Goal: Feedback & Contribution: Leave review/rating

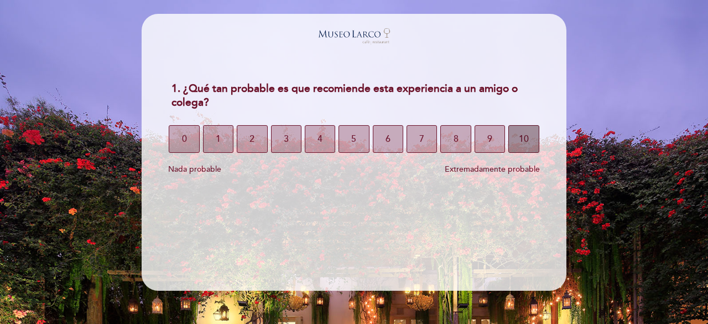
click at [524, 134] on span "10" at bounding box center [524, 138] width 10 height 31
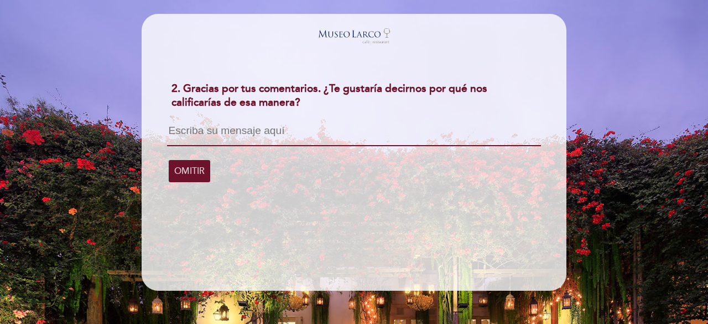
click at [357, 129] on textarea at bounding box center [353, 135] width 373 height 21
click at [359, 128] on textarea at bounding box center [353, 135] width 373 height 21
type textarea "g"
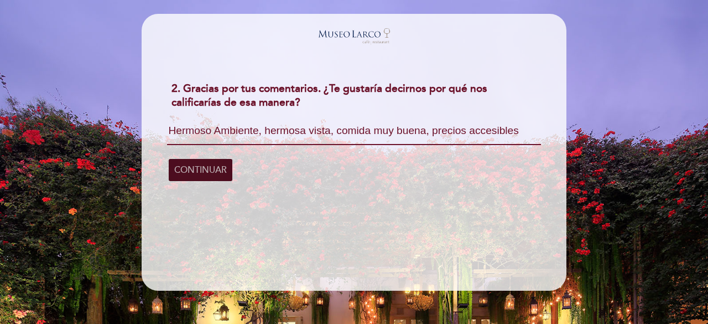
type textarea "Hermoso Ambiente, hermosa vista, comida muy buena, precios accesibles"
click at [218, 175] on span "CONTINUAR" at bounding box center [200, 169] width 53 height 31
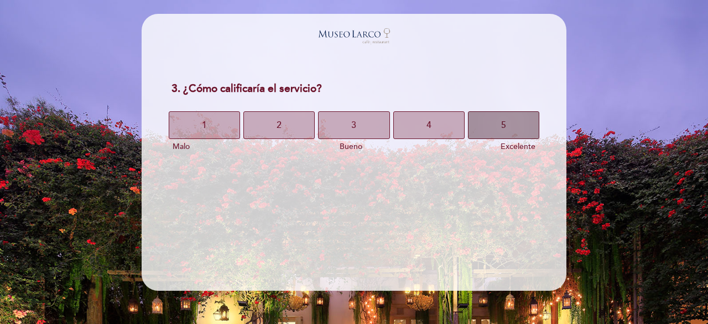
click at [489, 124] on button "5" at bounding box center [503, 125] width 71 height 28
click at [498, 121] on button "5" at bounding box center [503, 125] width 71 height 28
click at [521, 124] on button "5" at bounding box center [503, 125] width 71 height 28
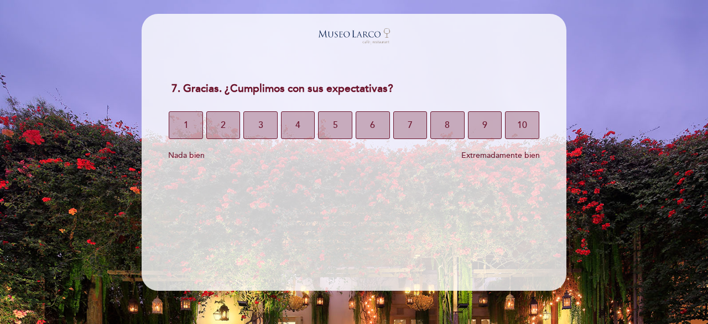
click at [521, 124] on span "10" at bounding box center [522, 125] width 10 height 31
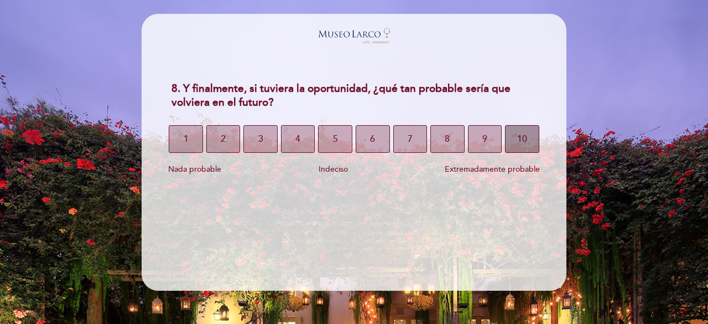
click at [526, 138] on span "10" at bounding box center [522, 138] width 10 height 31
select select "es"
